Goal: Information Seeking & Learning: Learn about a topic

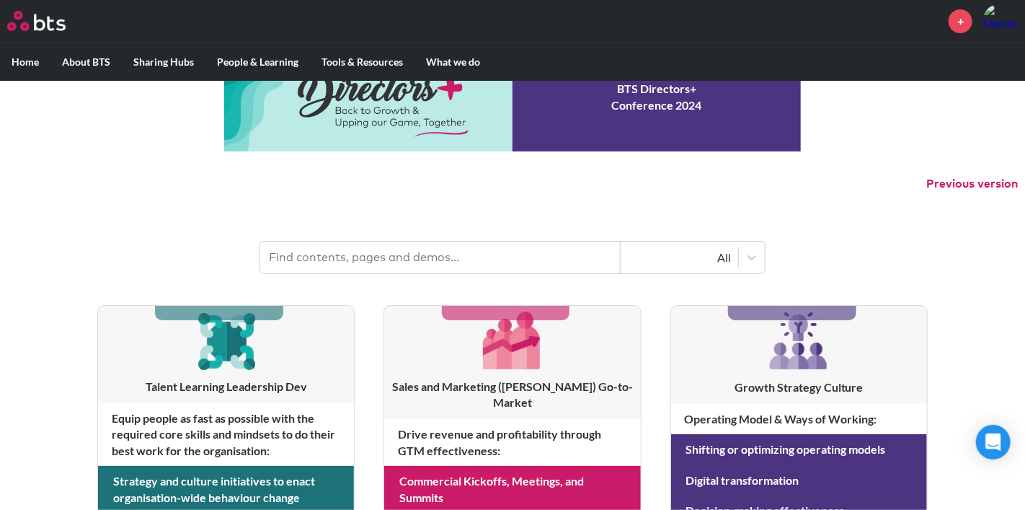
scroll to position [46, 0]
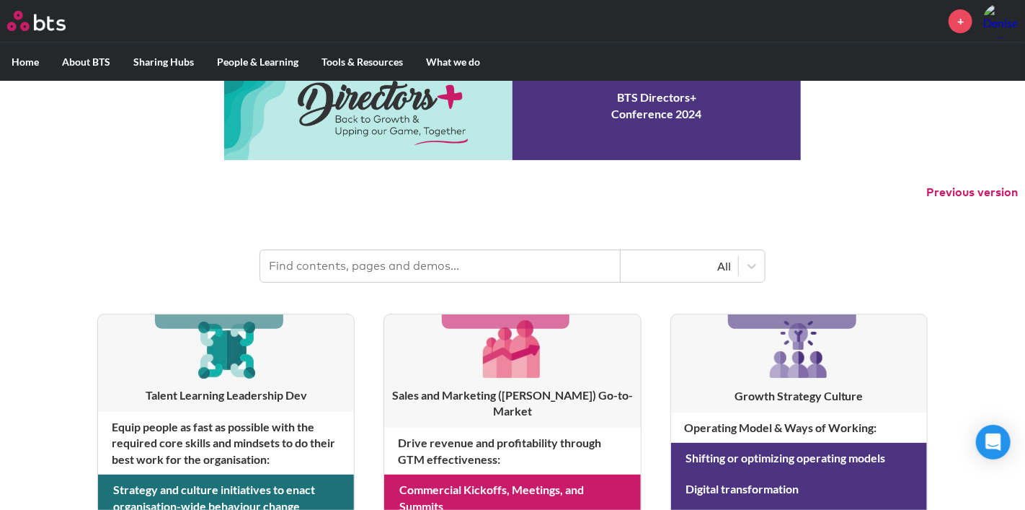
click at [476, 265] on input "text" at bounding box center [440, 266] width 361 height 32
type input "hpta"
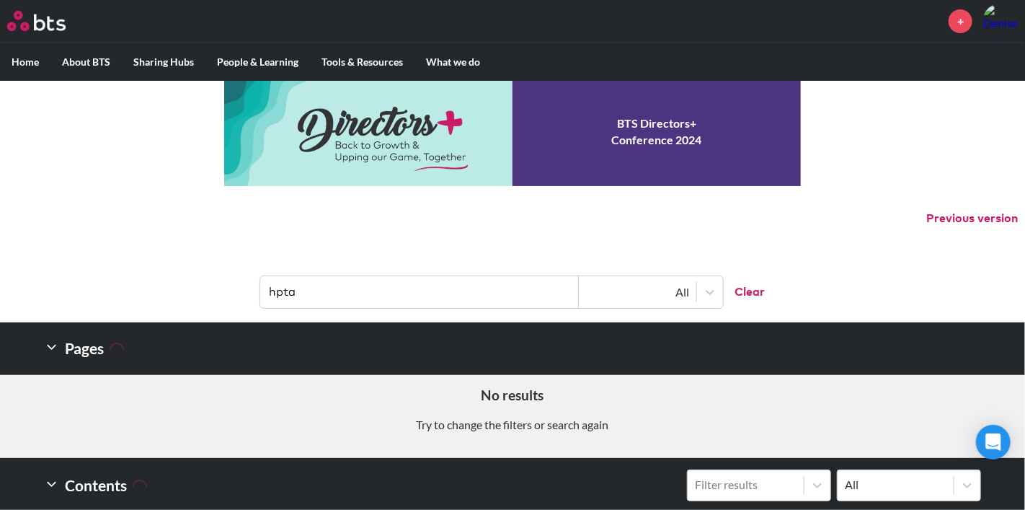
scroll to position [15, 0]
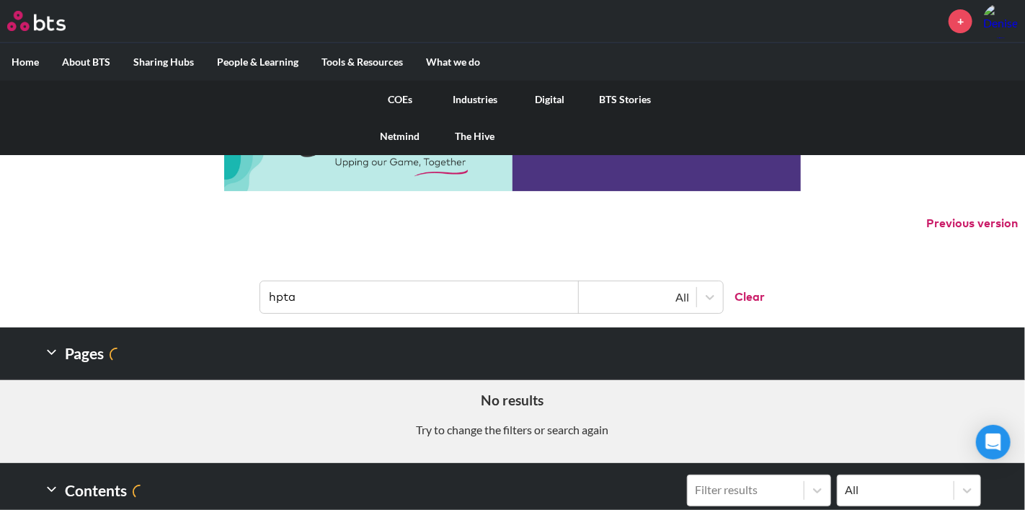
click at [405, 96] on link "COEs" at bounding box center [400, 99] width 75 height 37
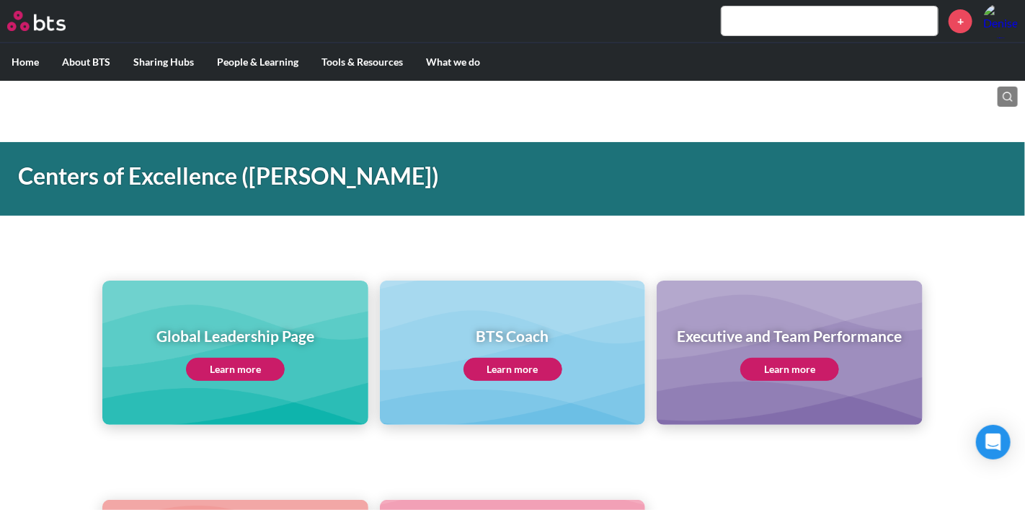
click at [787, 370] on link "Learn more" at bounding box center [789, 369] width 99 height 23
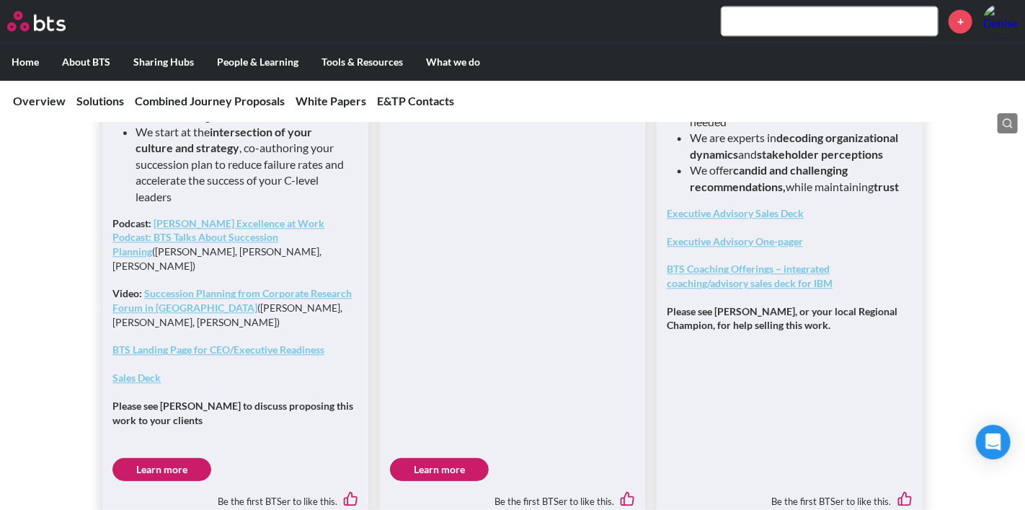
scroll to position [1505, 0]
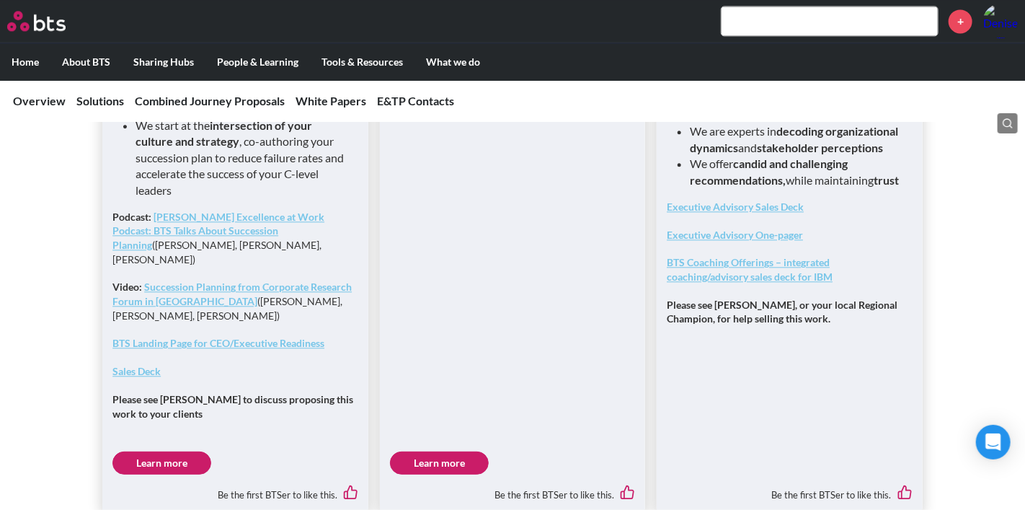
click at [451, 451] on link "Learn more" at bounding box center [439, 462] width 99 height 23
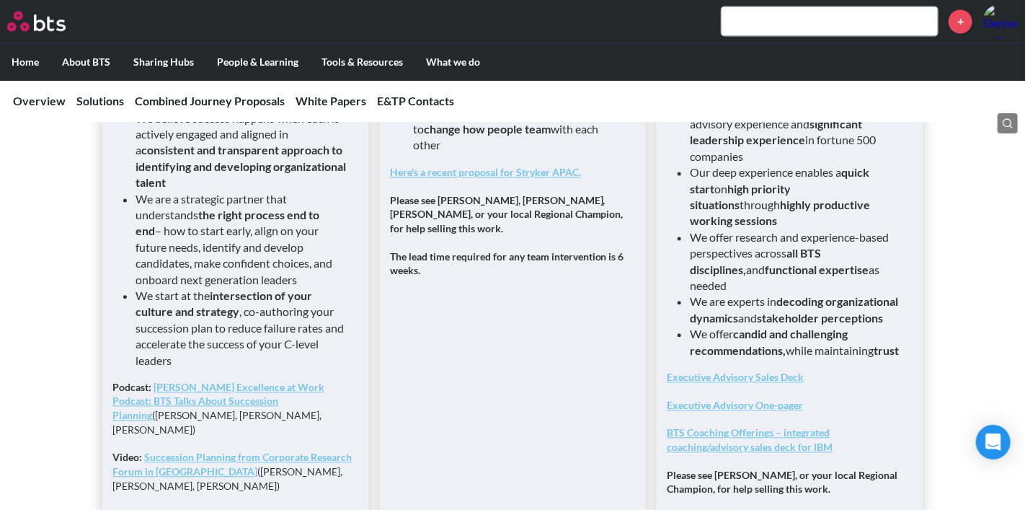
scroll to position [1353, 0]
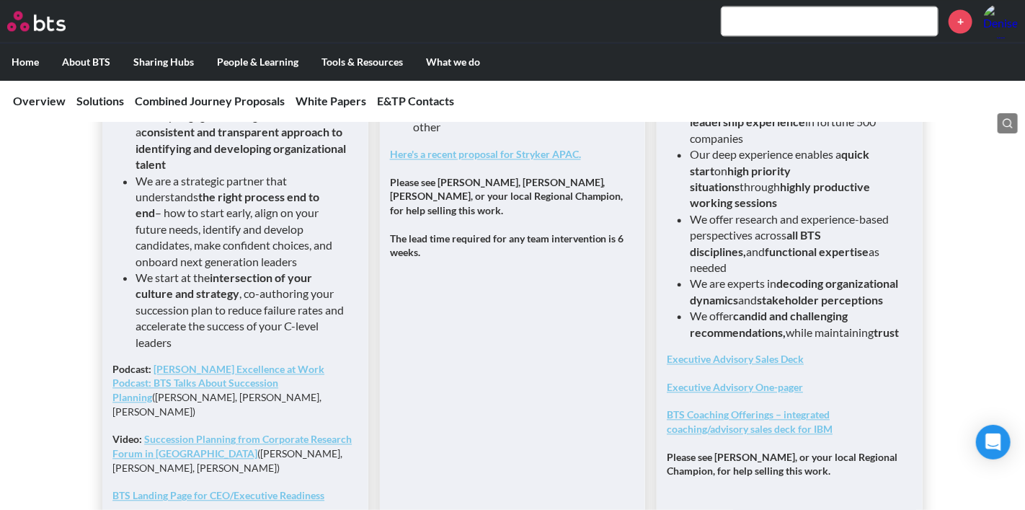
click at [746, 381] on strong "Executive Advisory One-pager" at bounding box center [735, 387] width 136 height 12
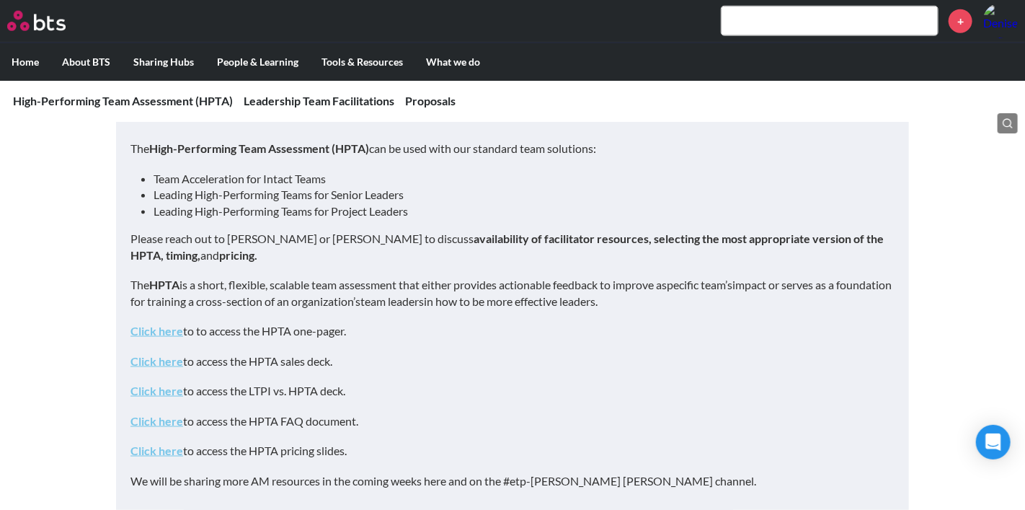
scroll to position [767, 0]
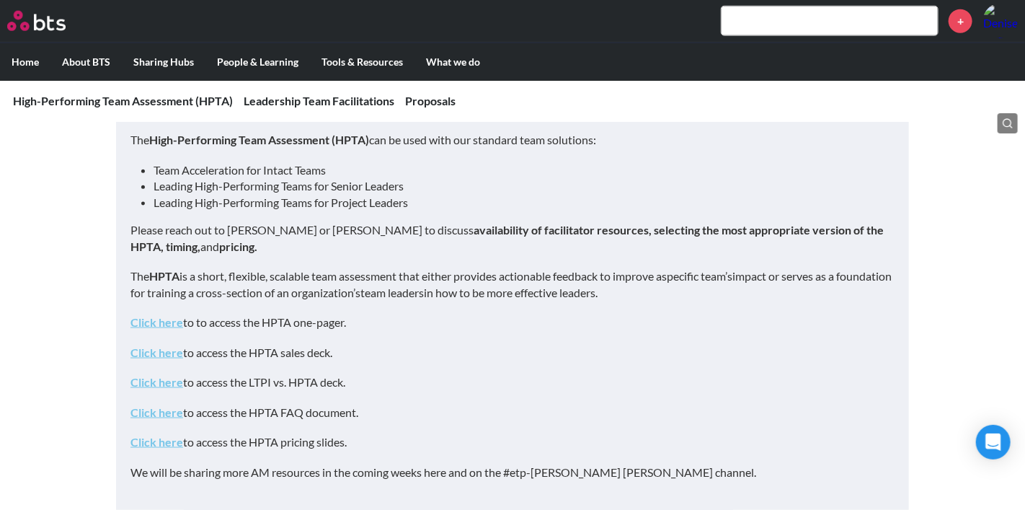
click at [164, 413] on link "Click here" at bounding box center [157, 412] width 53 height 14
click at [159, 324] on link "Click here" at bounding box center [157, 322] width 53 height 14
click at [159, 352] on link "Click here" at bounding box center [157, 352] width 53 height 14
